Goal: Task Accomplishment & Management: Complete application form

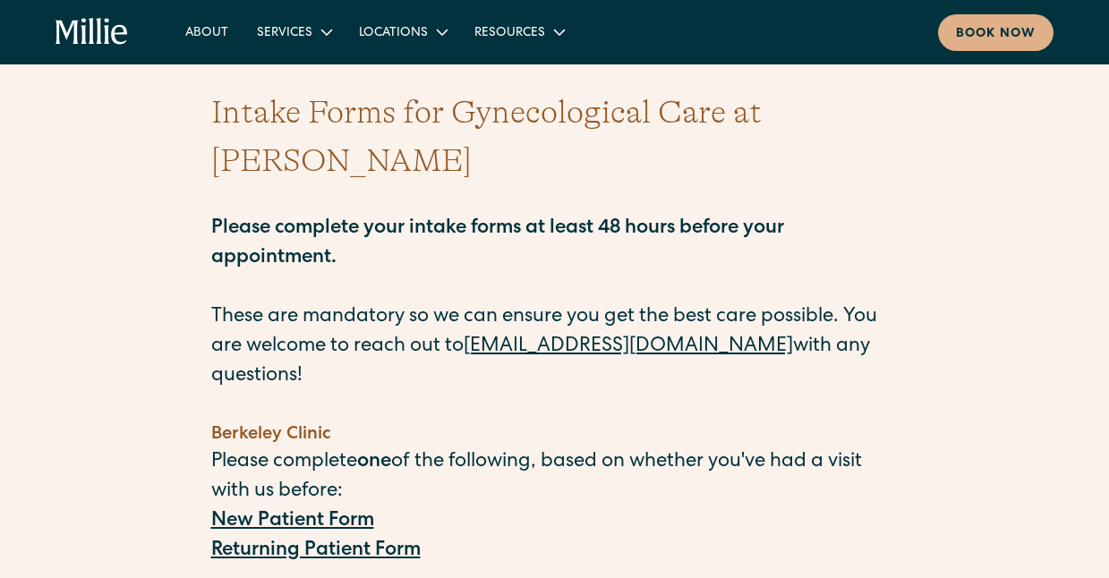
scroll to position [116, 0]
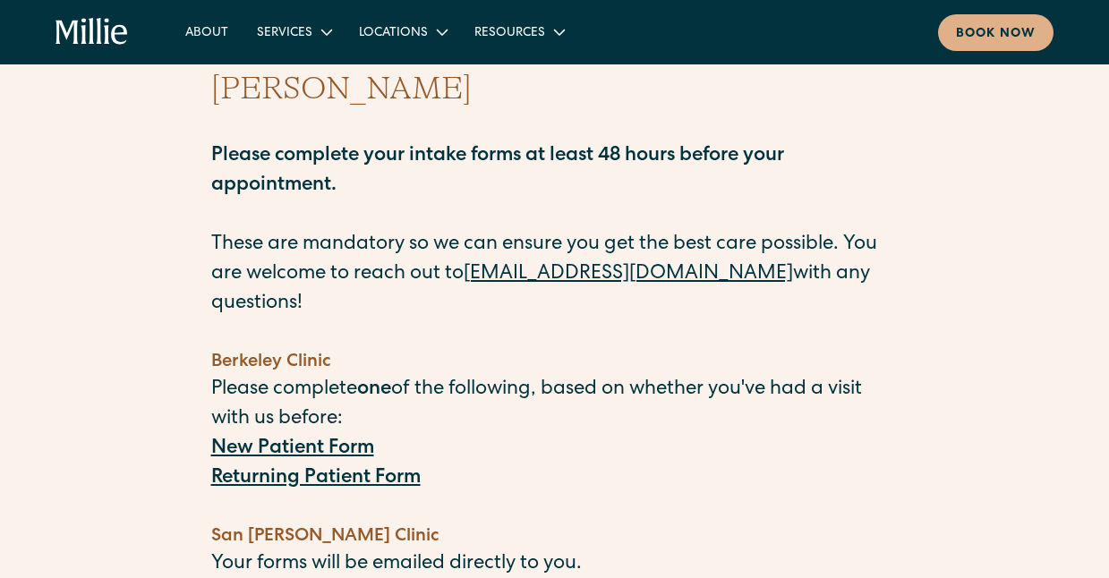
click at [356, 469] on strong "Returning Patient Form" at bounding box center [315, 479] width 209 height 20
click at [376, 469] on strong "Returning Patient Form" at bounding box center [315, 479] width 209 height 20
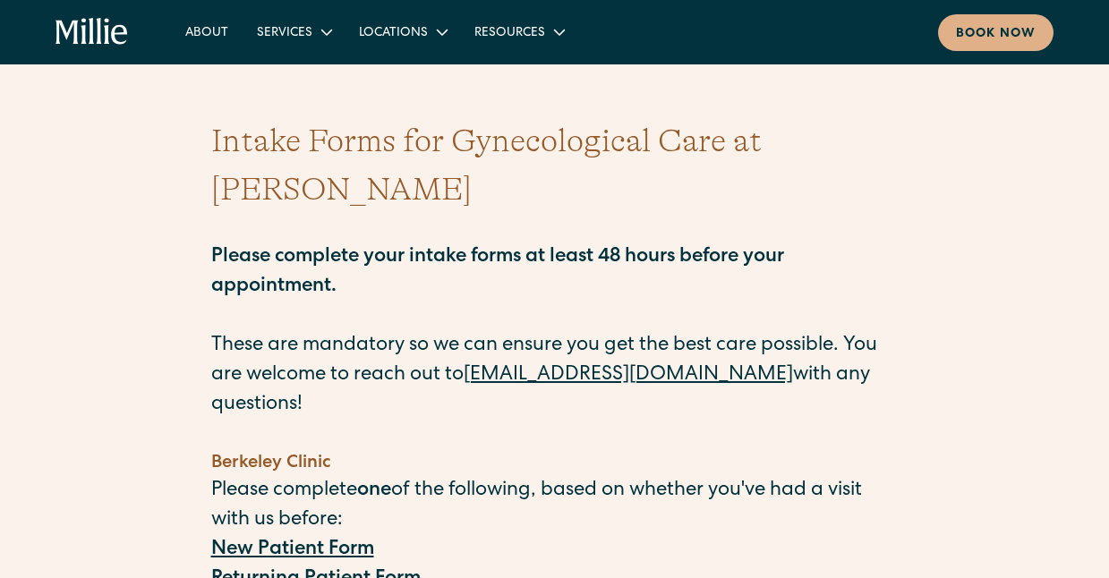
scroll to position [0, 0]
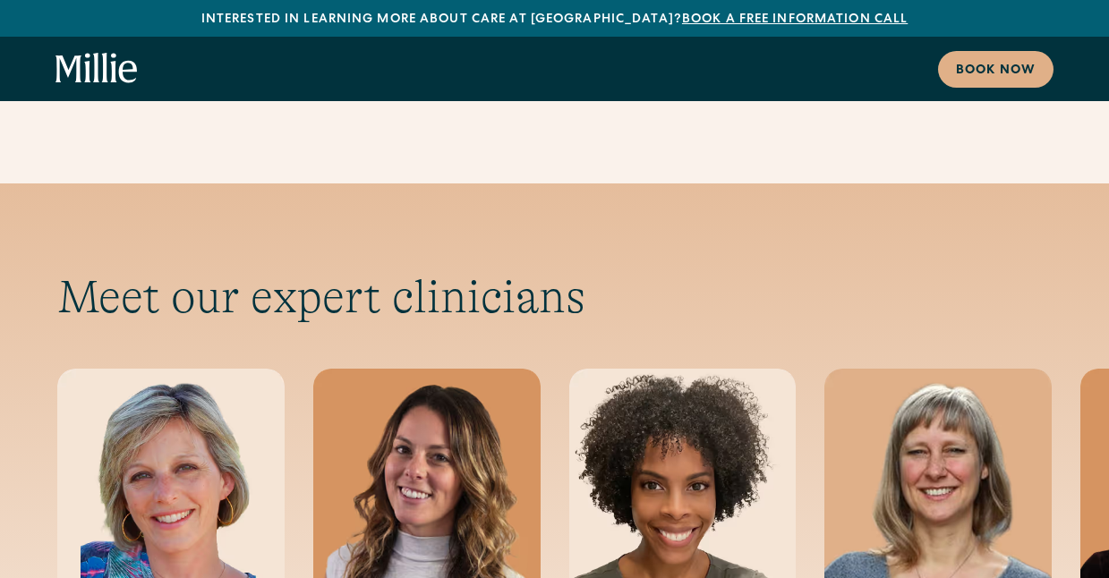
scroll to position [5988, 0]
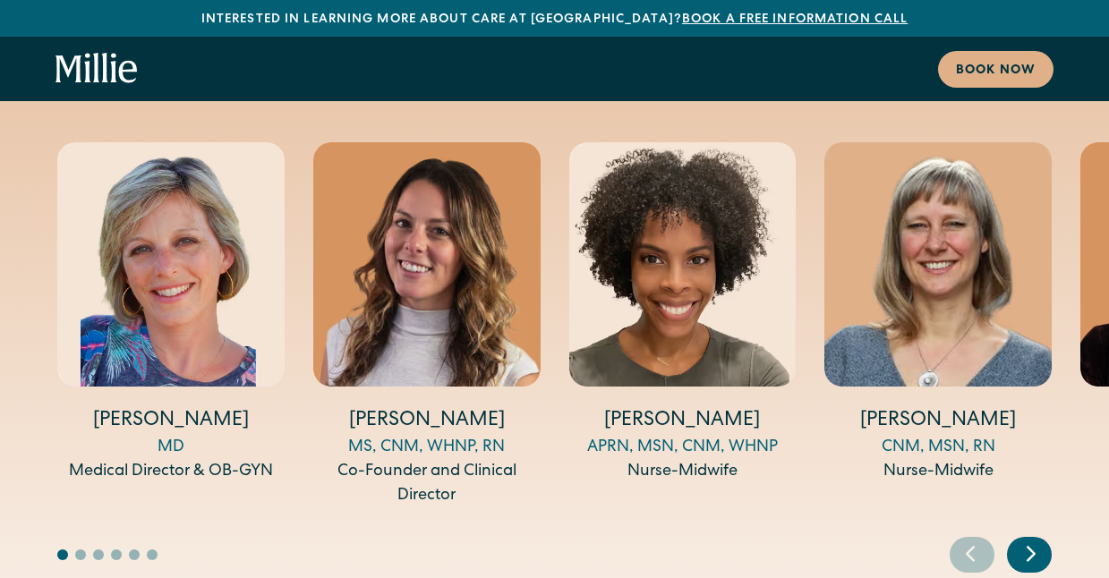
click at [1033, 540] on icon "Next slide" at bounding box center [1031, 554] width 27 height 28
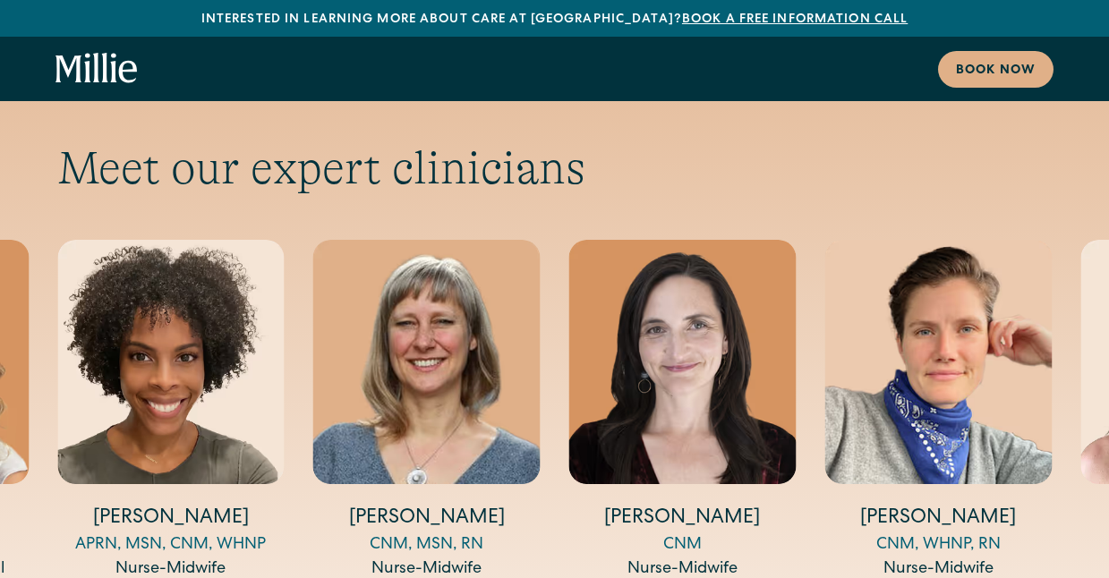
scroll to position [5865, 0]
